Goal: Contribute content: Contribute content

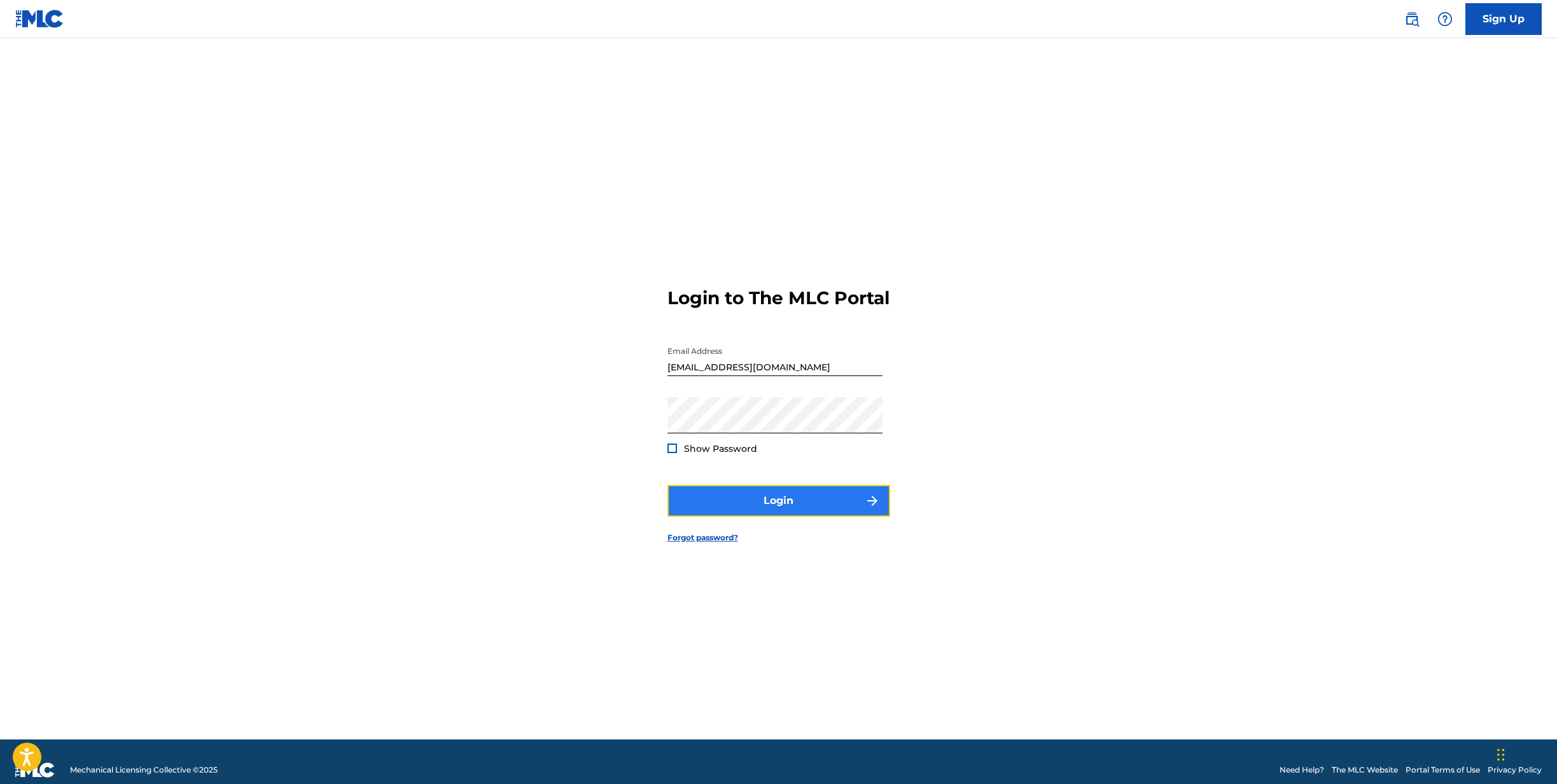
click at [796, 517] on button "Login" at bounding box center [778, 501] width 223 height 32
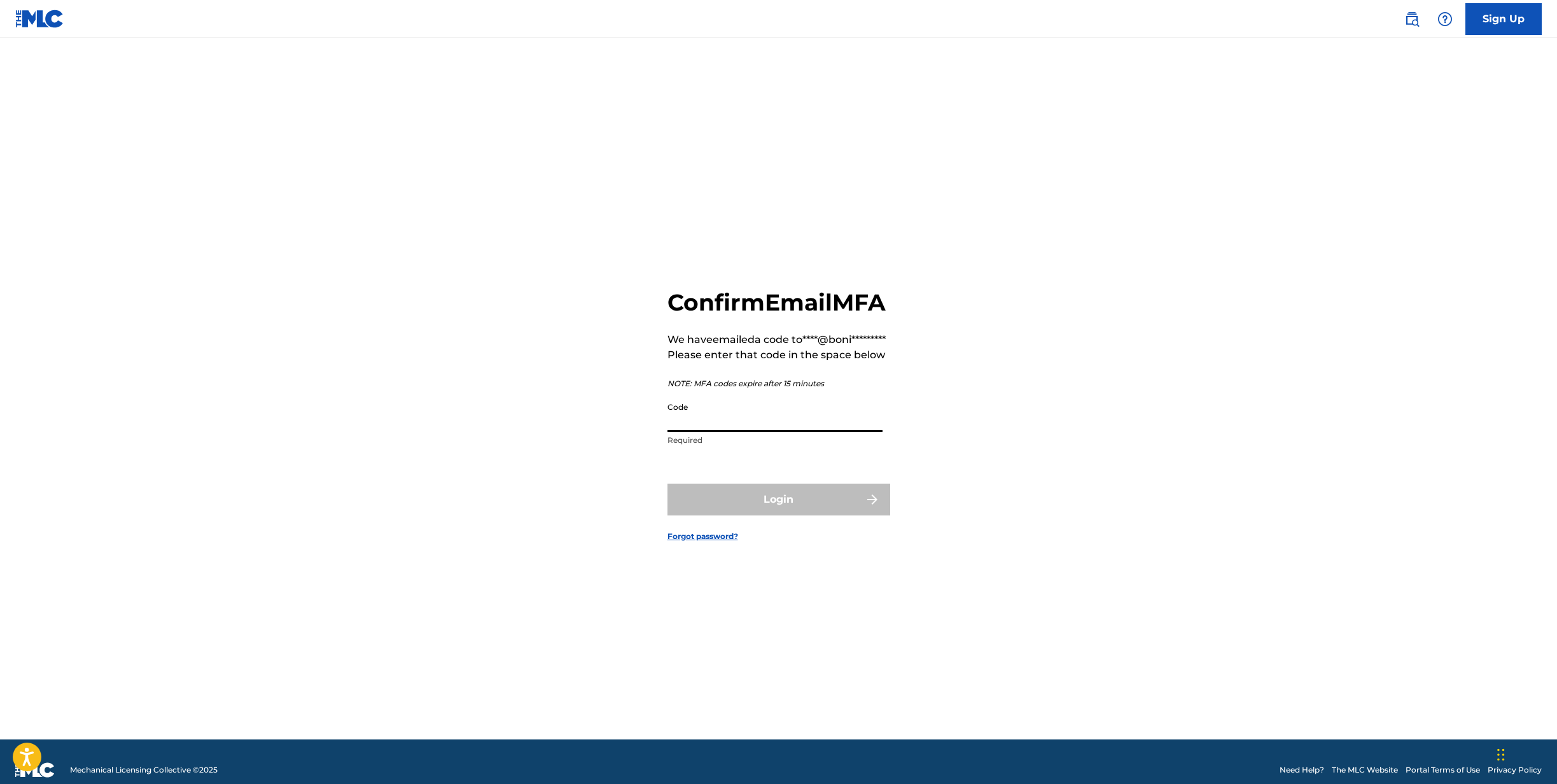
click at [770, 432] on input "Code" at bounding box center [775, 413] width 215 height 37
click at [757, 432] on input "Code" at bounding box center [775, 413] width 215 height 37
paste input "723566"
type input "723566"
click at [771, 515] on button "Login" at bounding box center [778, 499] width 223 height 32
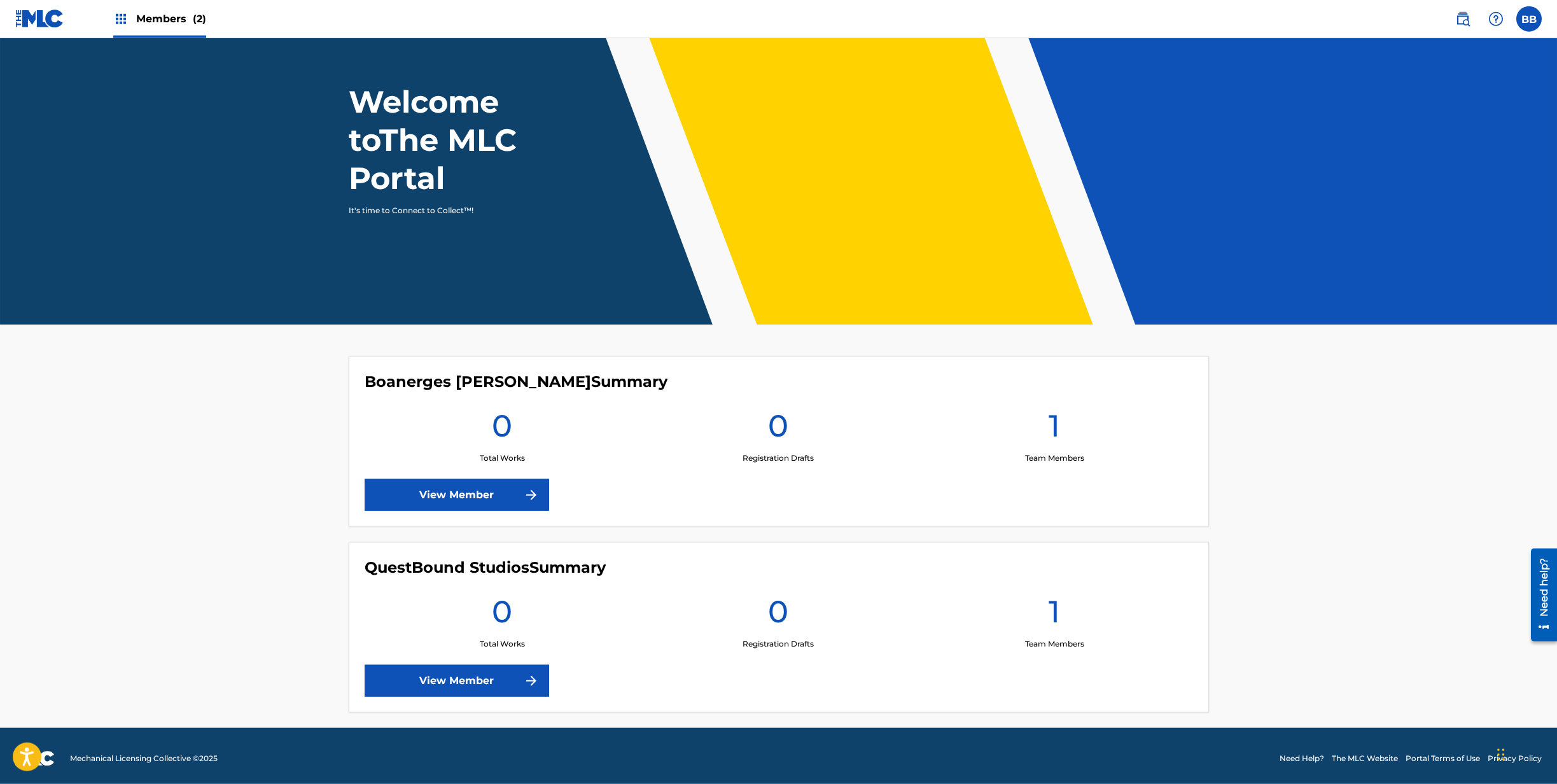
scroll to position [53, 0]
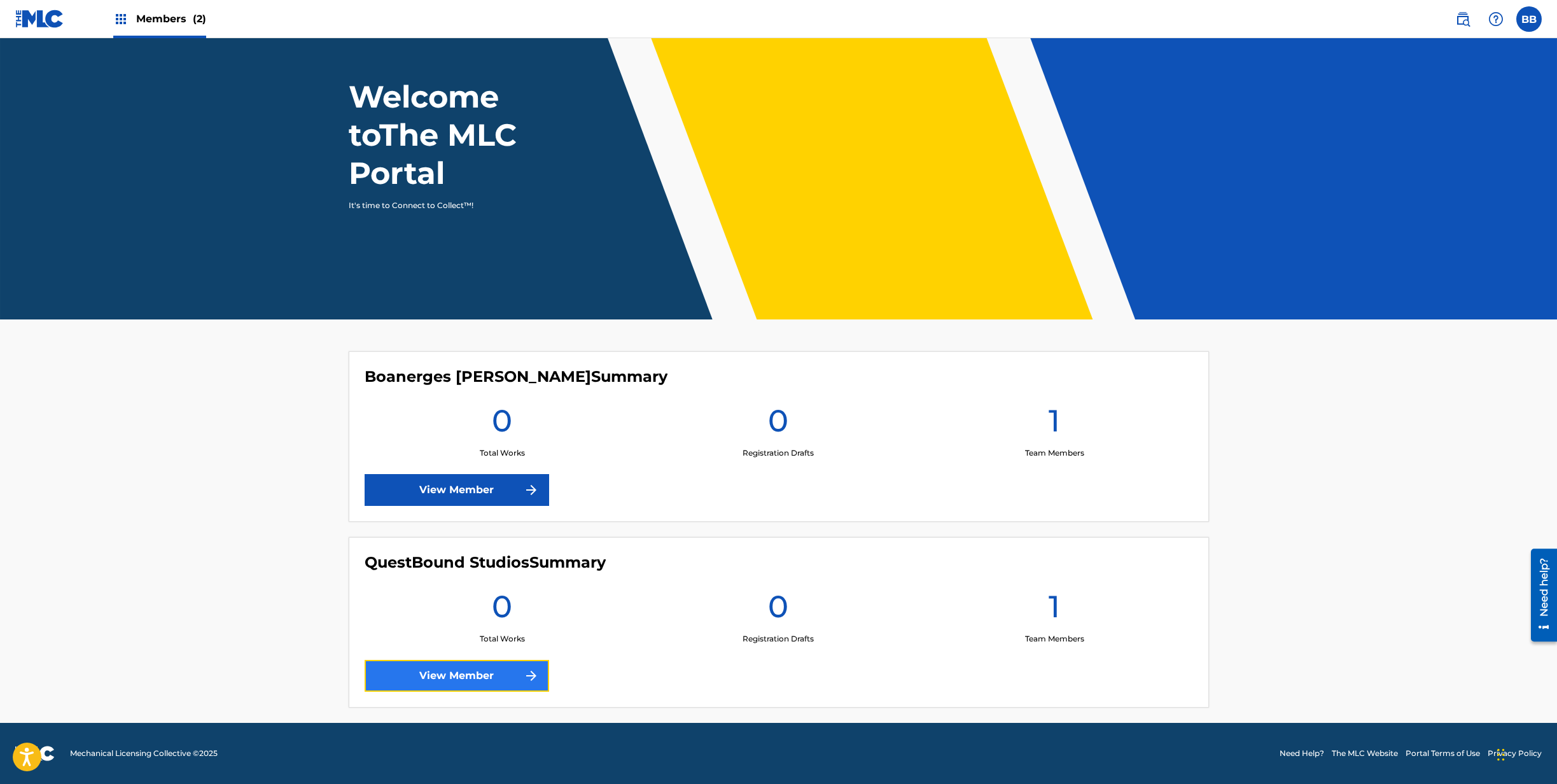
click at [457, 679] on link "View Member" at bounding box center [457, 676] width 185 height 32
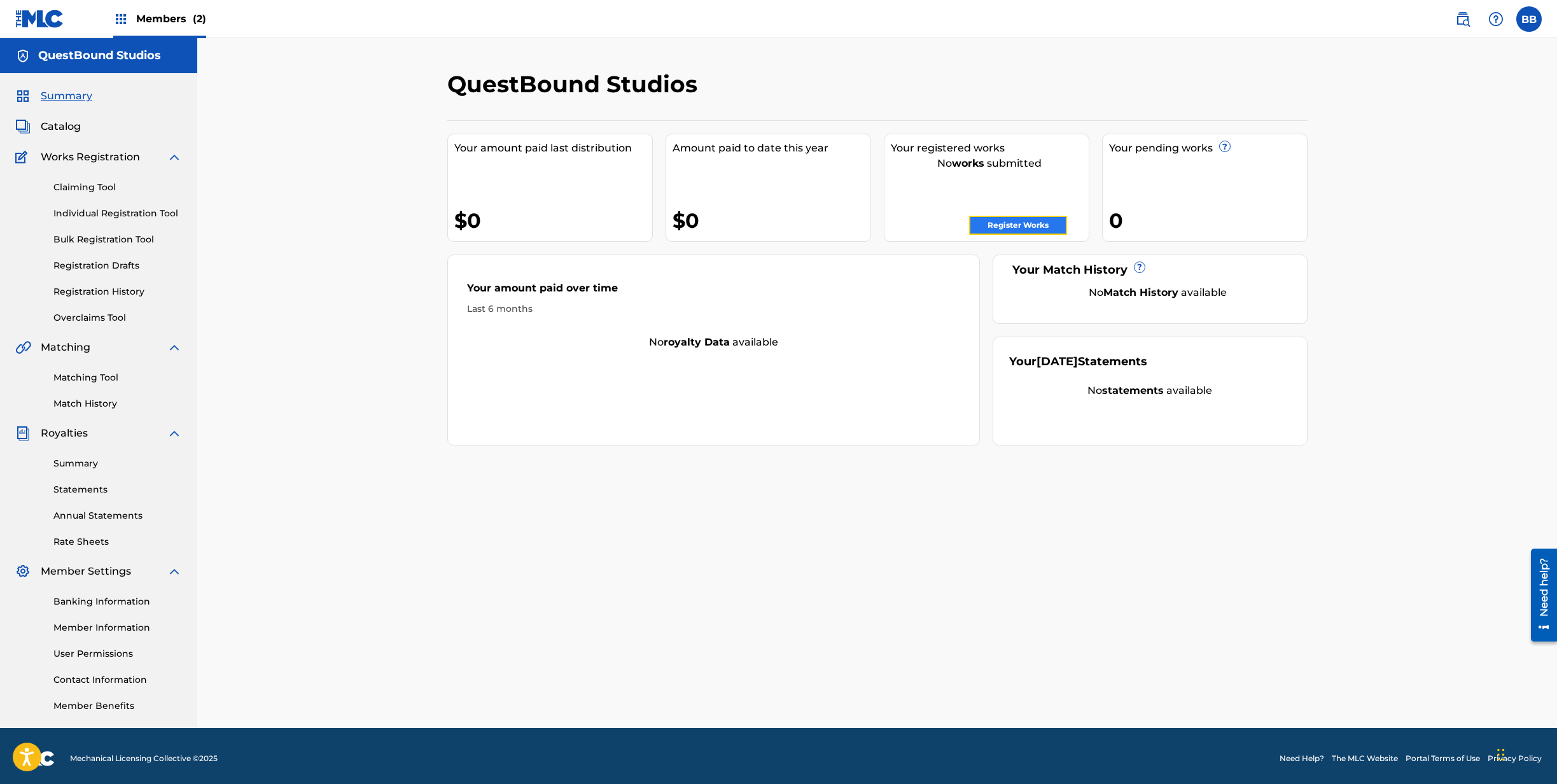
click at [1022, 225] on link "Register Works" at bounding box center [1018, 225] width 98 height 19
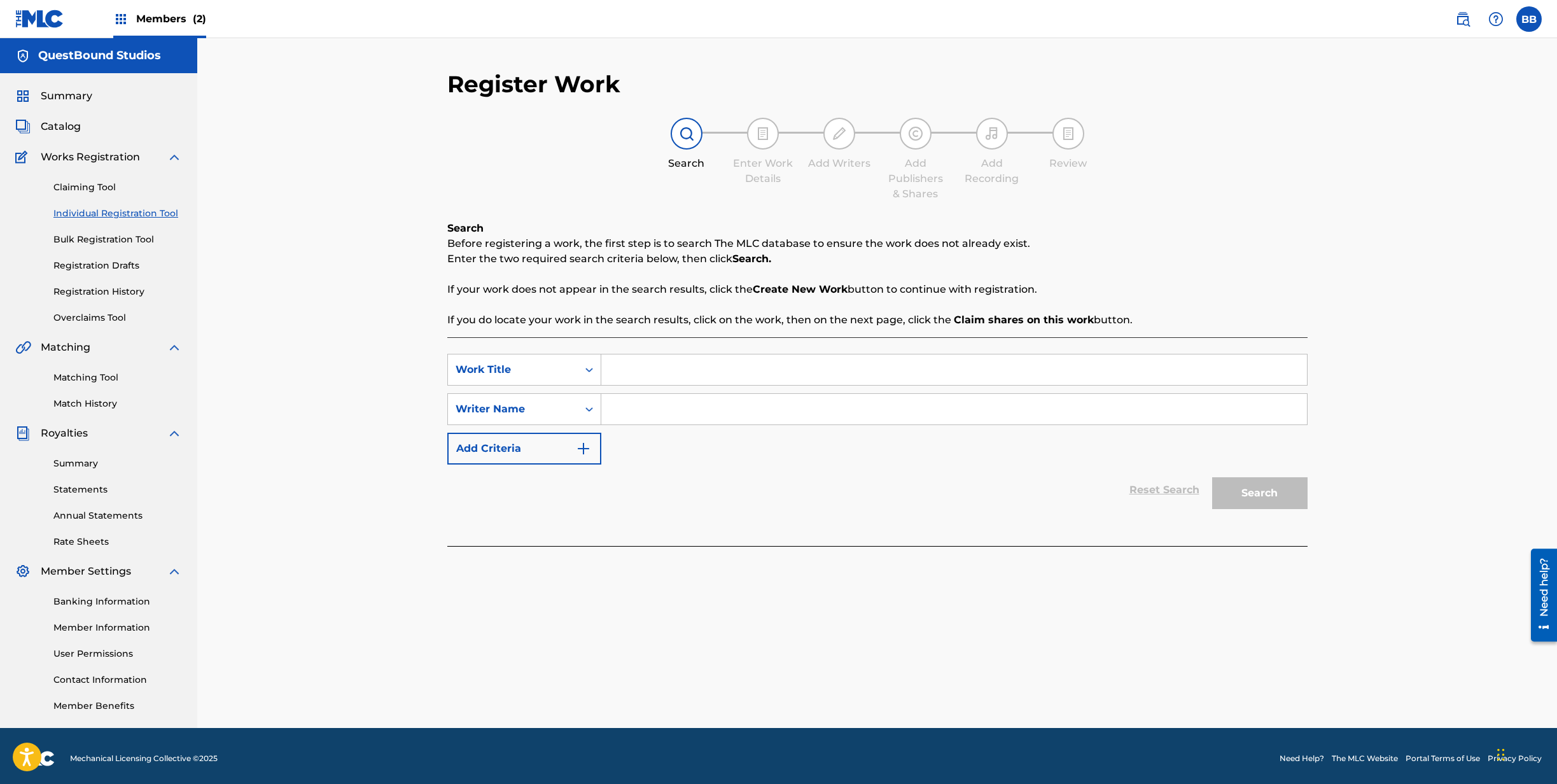
click at [657, 374] on input "Search Form" at bounding box center [954, 370] width 706 height 31
click at [646, 372] on input "Search Form" at bounding box center [954, 370] width 706 height 31
type input "[PERSON_NAME], You Are My Love"
click at [634, 403] on input "Search Form" at bounding box center [954, 409] width 706 height 31
type input "Boanerges"
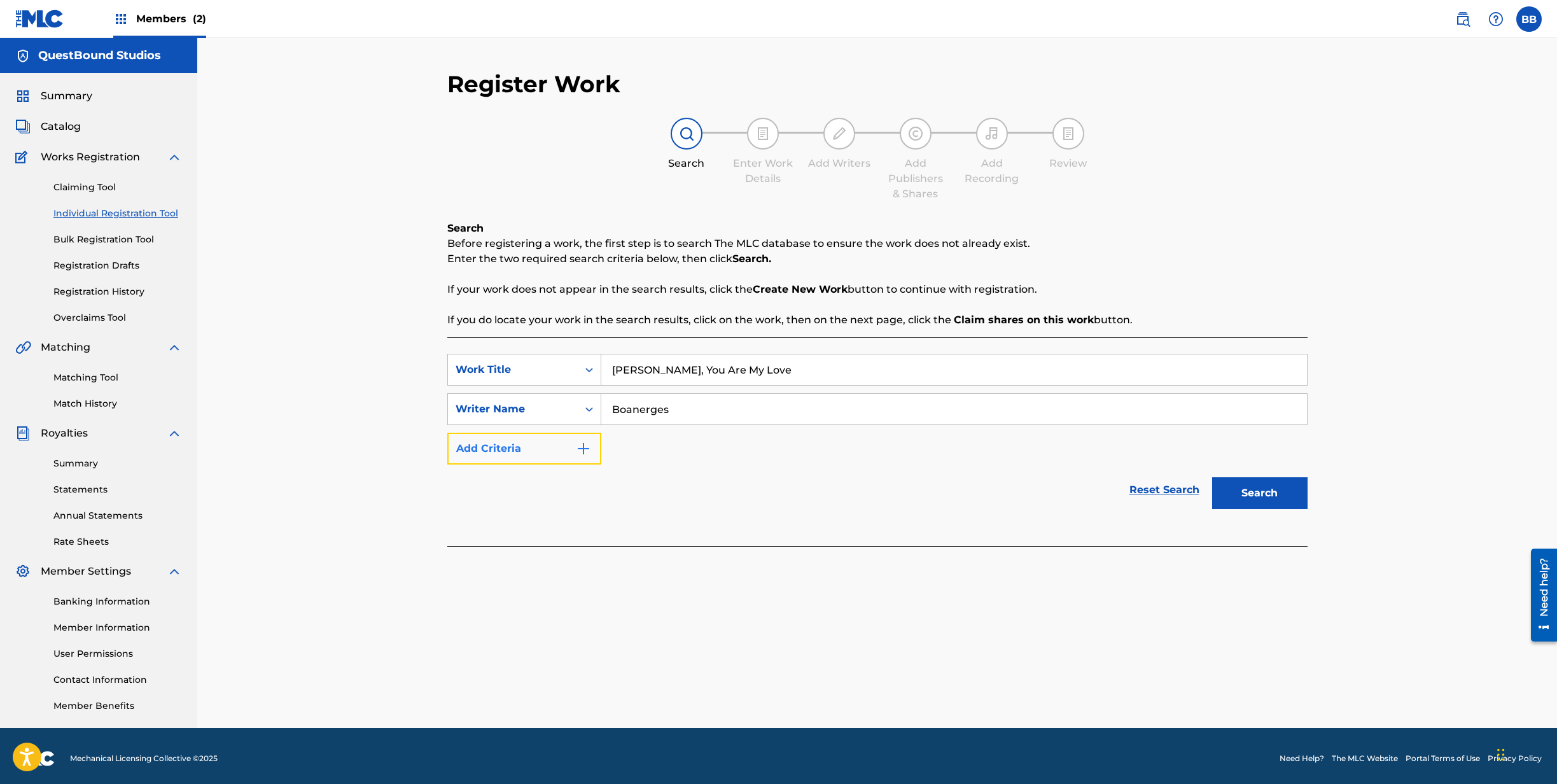
click at [590, 451] on img "Search Form" at bounding box center [584, 449] width 15 height 15
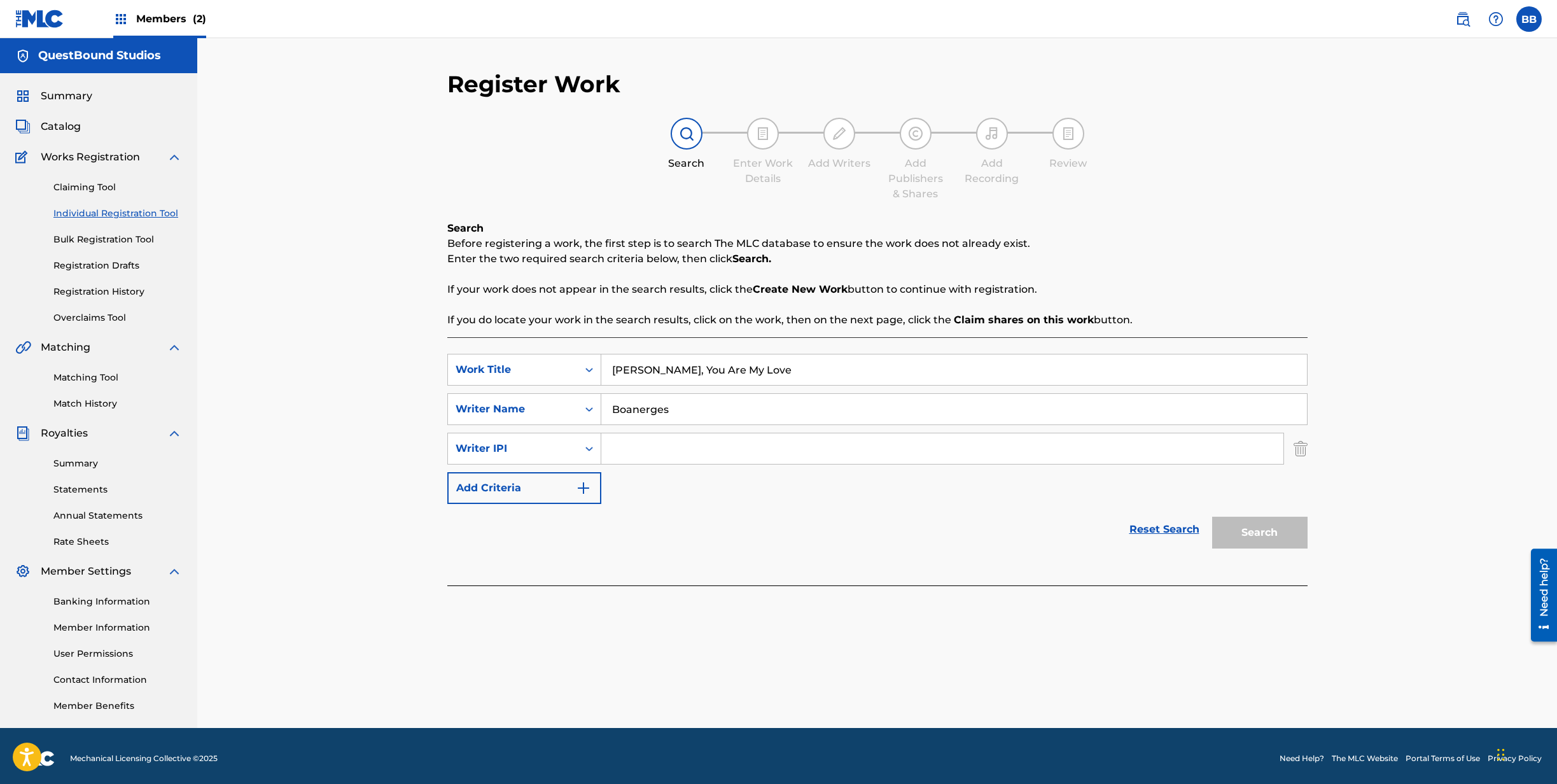
click at [643, 456] on input "Search Form" at bounding box center [943, 449] width 682 height 31
click at [623, 454] on input "Search Form" at bounding box center [943, 449] width 682 height 31
paste input "1308759039"
type input "1308759039"
click at [711, 406] on input "Boanerges" at bounding box center [954, 409] width 706 height 31
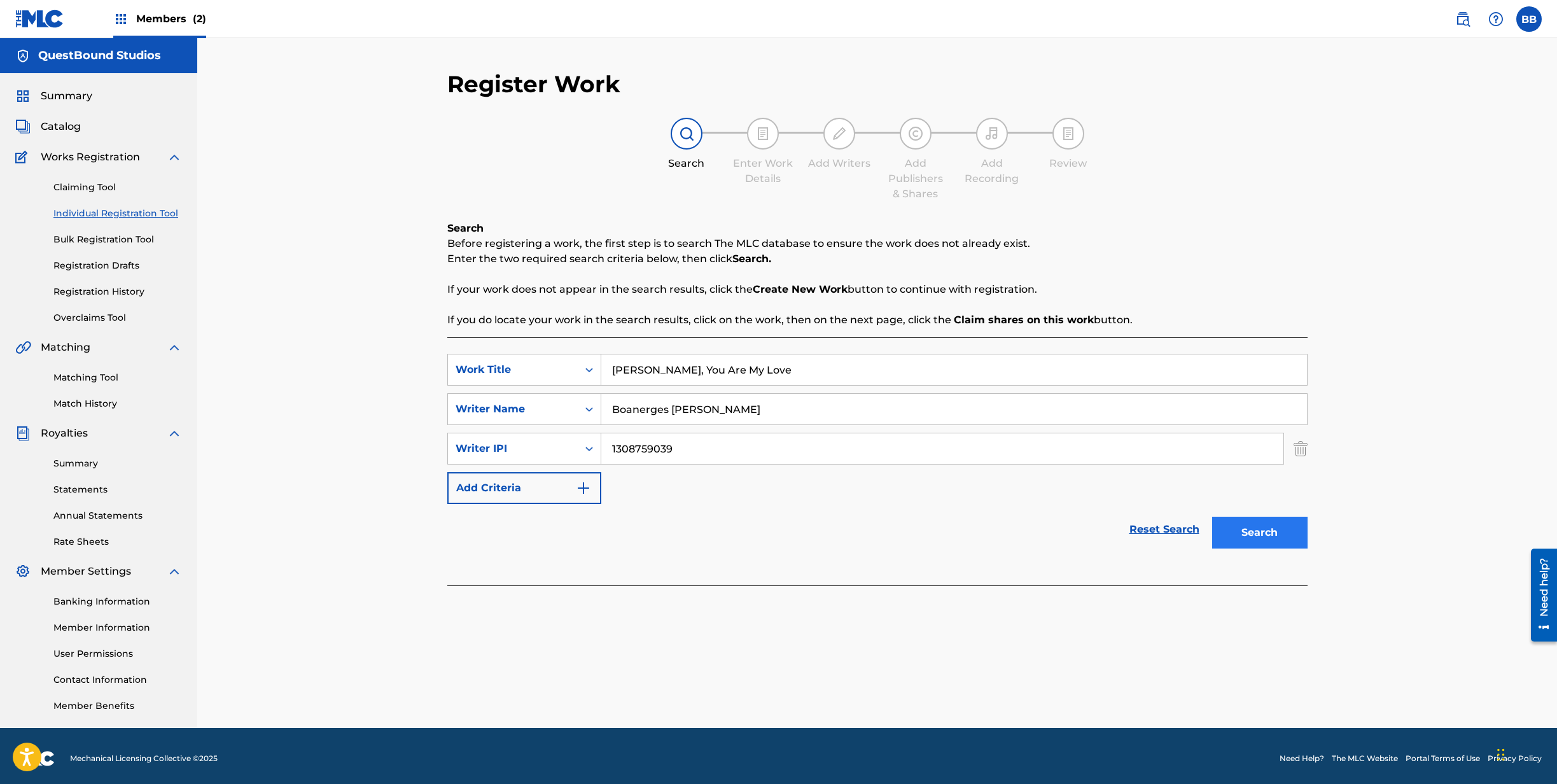
type input "Boanerges [PERSON_NAME]"
click at [1255, 528] on button "Search" at bounding box center [1259, 533] width 96 height 32
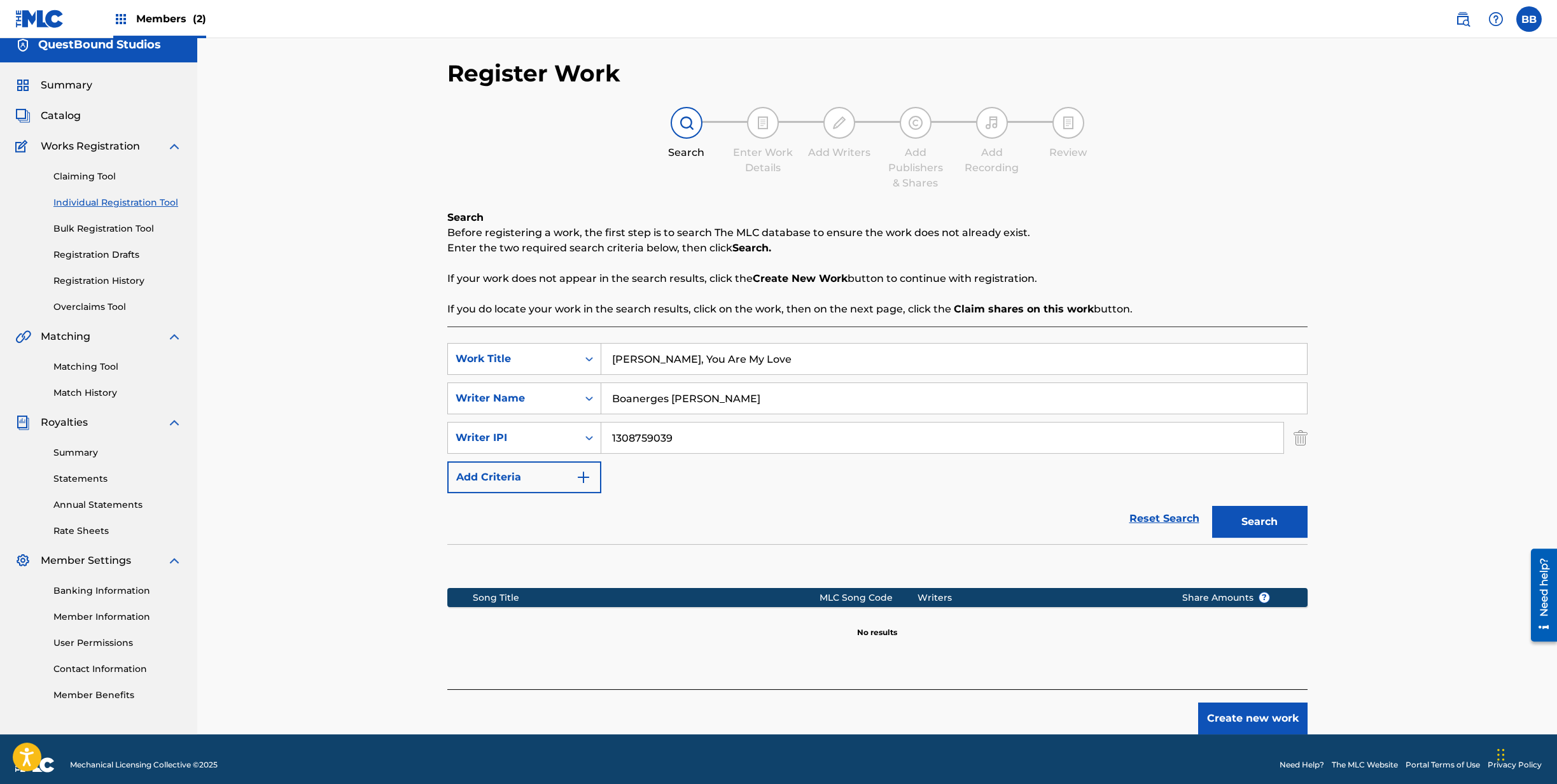
scroll to position [22, 0]
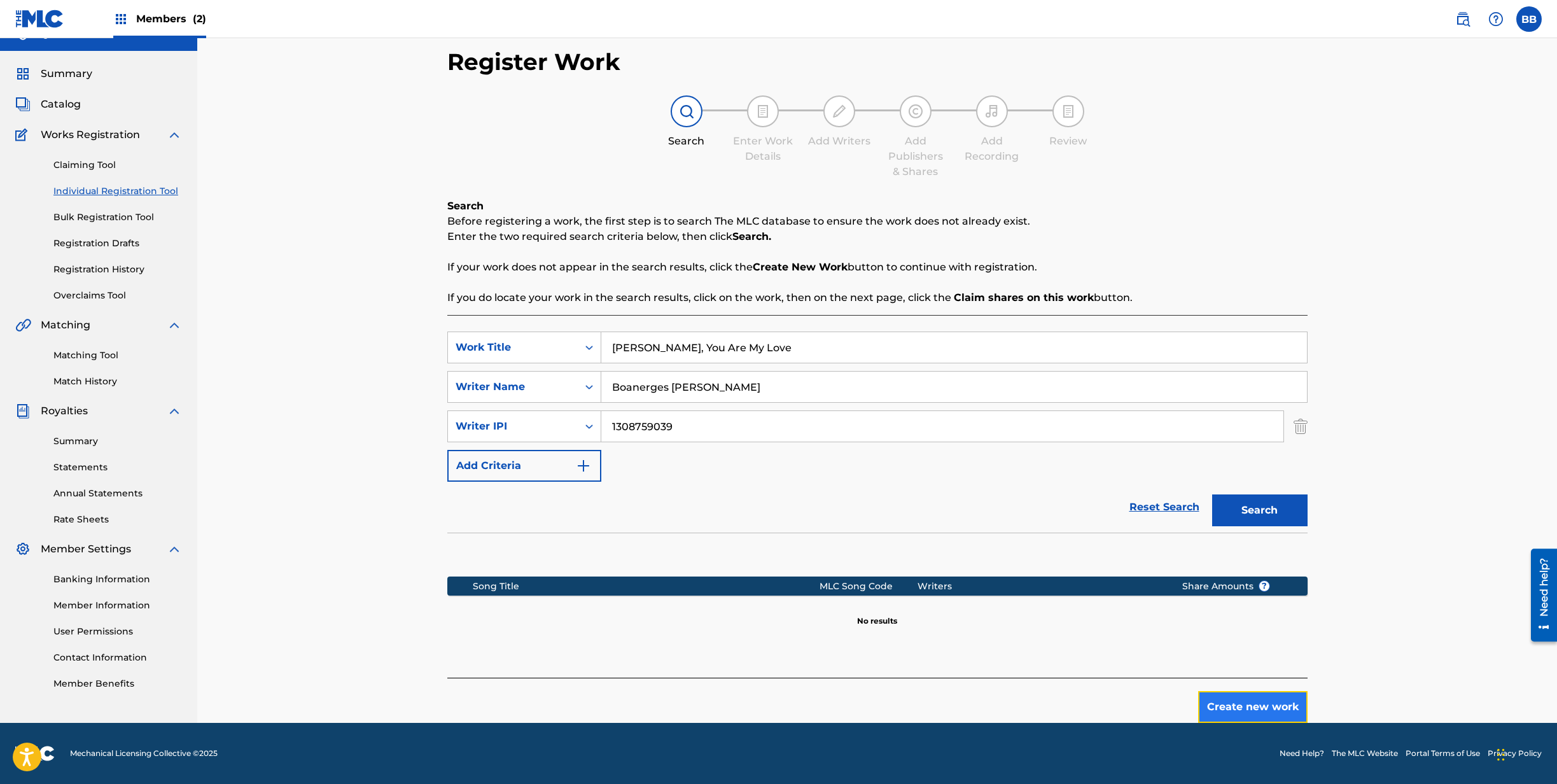
click at [1251, 701] on button "Create new work" at bounding box center [1253, 707] width 110 height 32
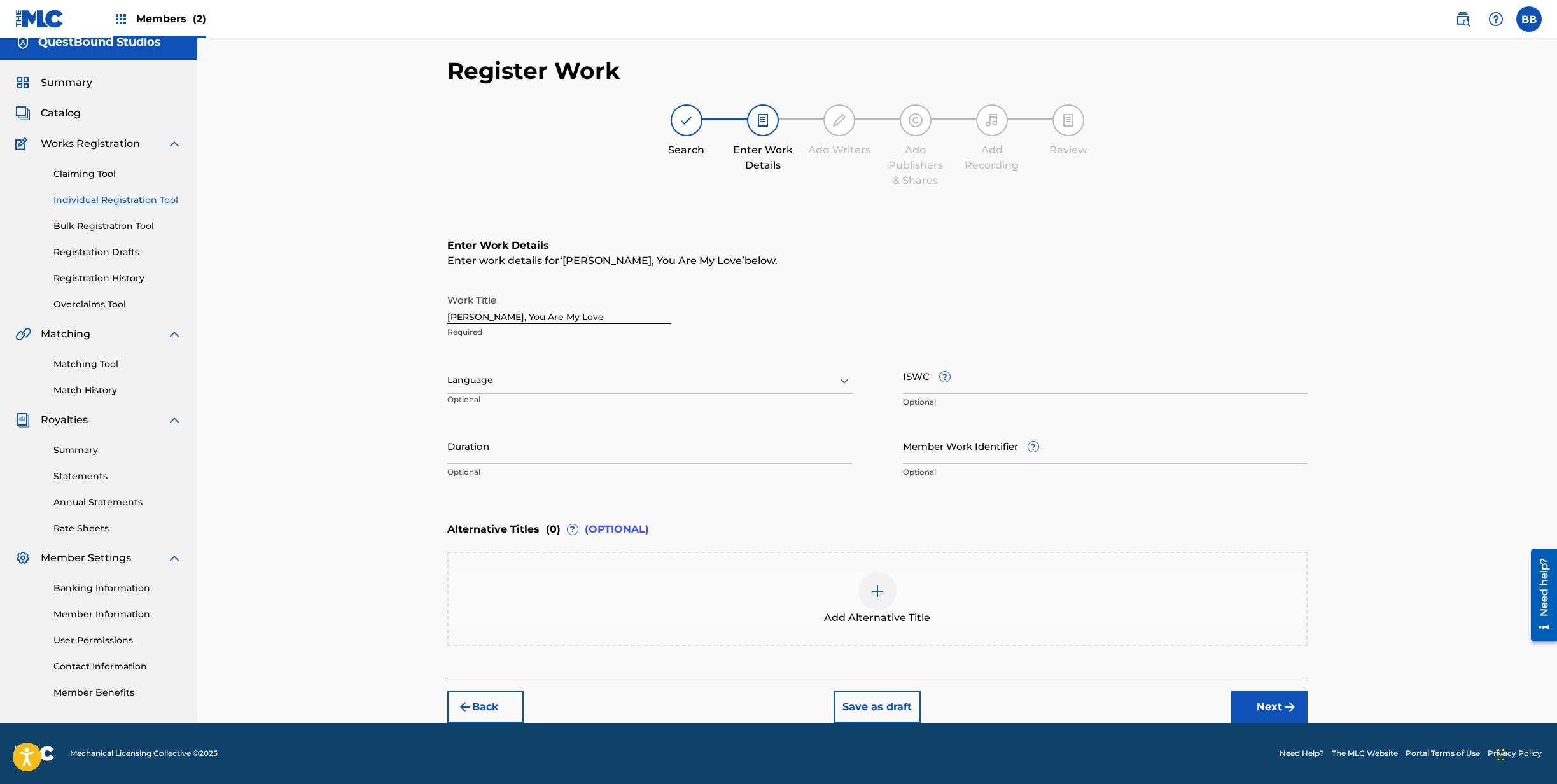
click at [549, 379] on div at bounding box center [650, 380] width 405 height 16
click at [540, 408] on div "English" at bounding box center [650, 408] width 403 height 29
click at [552, 440] on input "Duration" at bounding box center [650, 446] width 405 height 37
click at [1031, 378] on input "ISWC ?" at bounding box center [1105, 376] width 405 height 37
paste input "T3352003653"
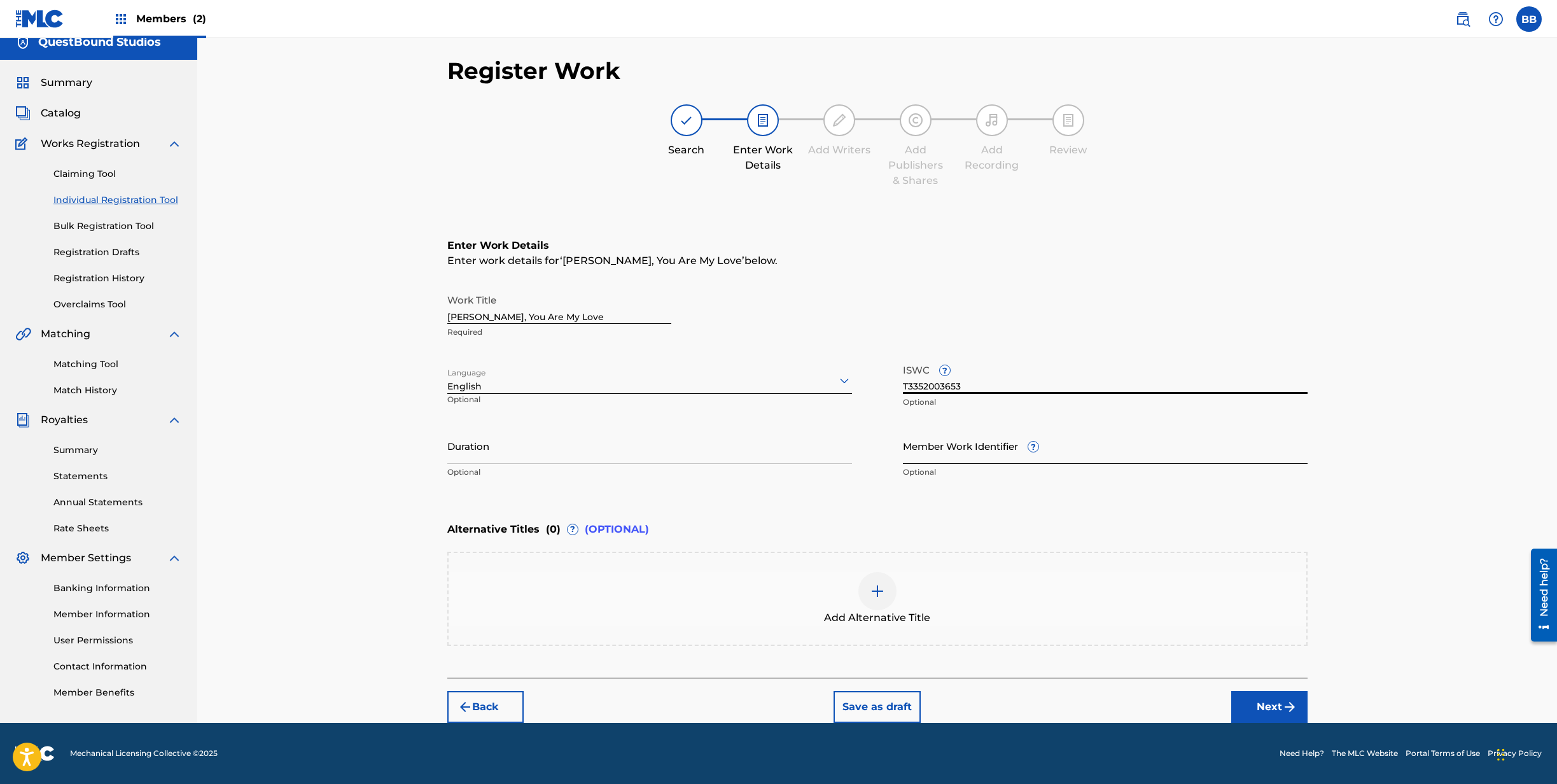
type input "T3352003653"
click at [981, 450] on input "Member Work Identifier ?" at bounding box center [1105, 446] width 405 height 37
click at [932, 460] on input "Member Work Identifier ?" at bounding box center [1105, 446] width 405 height 37
paste input "QZZ772551064"
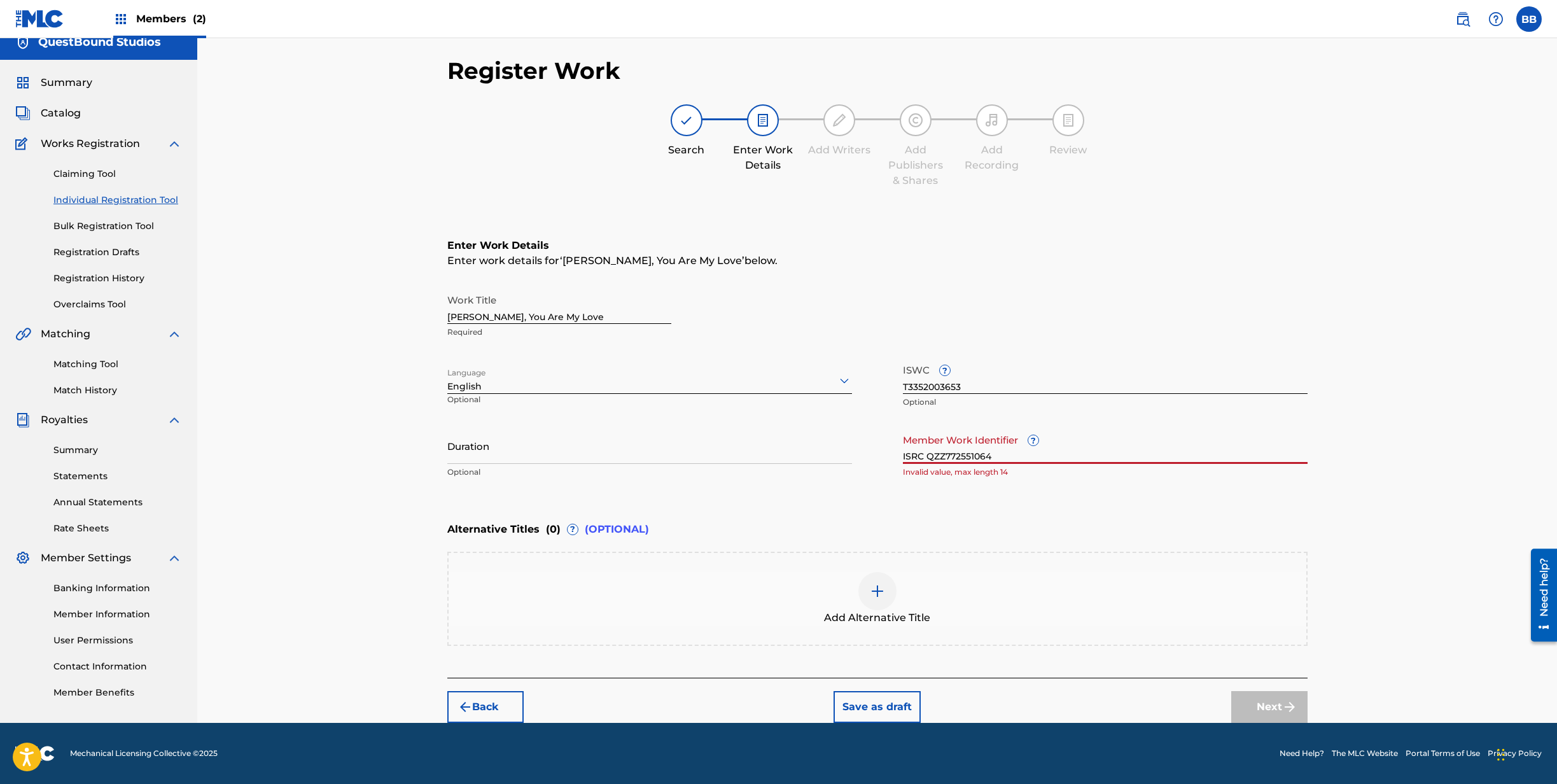
click at [926, 456] on input "ISRC QZZ772551064" at bounding box center [1105, 446] width 405 height 37
type input "QZZ772551064"
click at [954, 506] on div "Enter Work Details Enter work details for ‘ [PERSON_NAME], You Are My Love ’ be…" at bounding box center [878, 362] width 861 height 308
click at [584, 449] on input "Duration" at bounding box center [650, 446] width 405 height 37
